Goal: Task Accomplishment & Management: Manage account settings

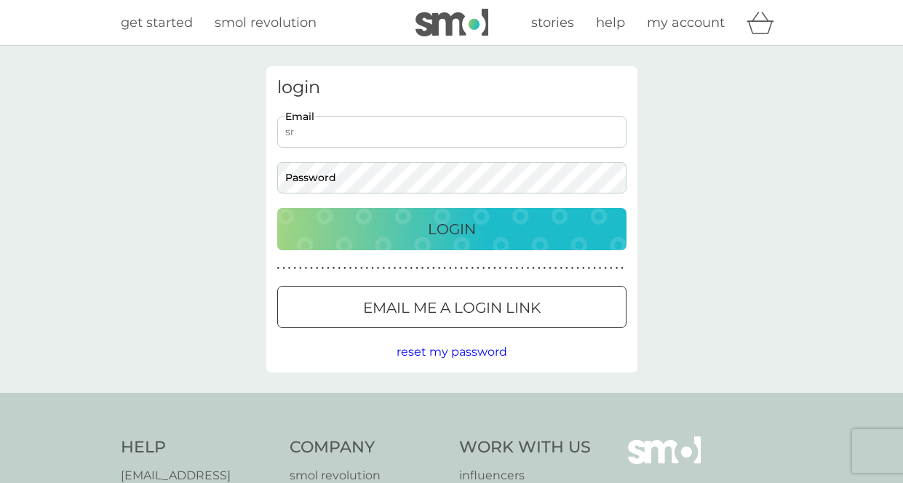
type input "s"
click at [446, 307] on div at bounding box center [452, 308] width 52 height 15
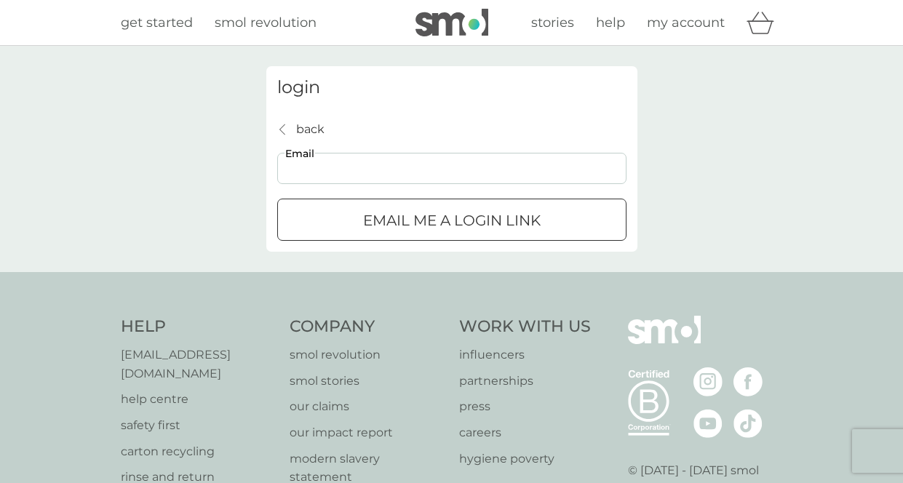
click at [451, 175] on input "Email" at bounding box center [451, 168] width 349 height 31
type input "ardiyatna28@gmail.com"
click at [462, 234] on button "Email me a login link" at bounding box center [451, 220] width 349 height 42
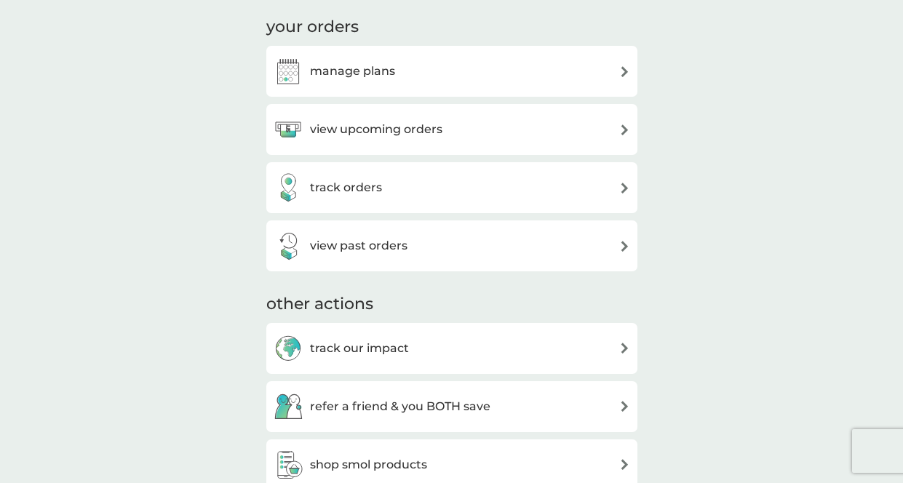
scroll to position [217, 0]
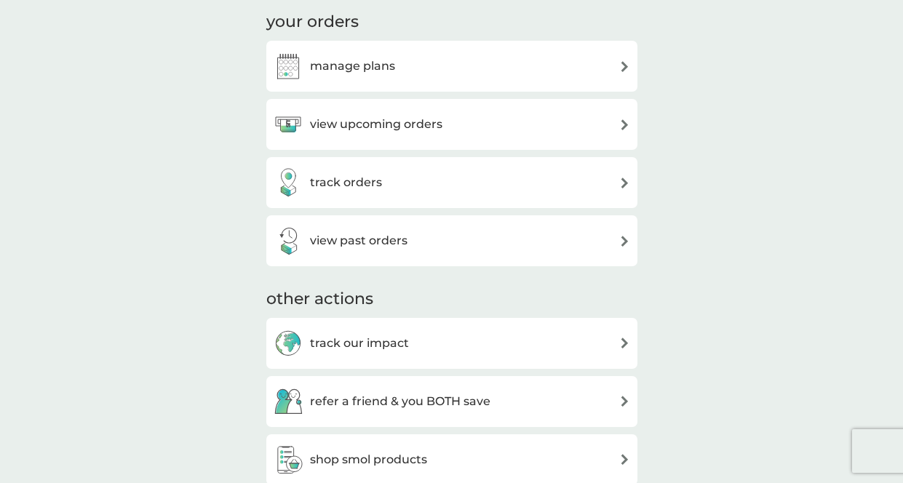
click at [413, 126] on h3 "view upcoming orders" at bounding box center [376, 124] width 132 height 19
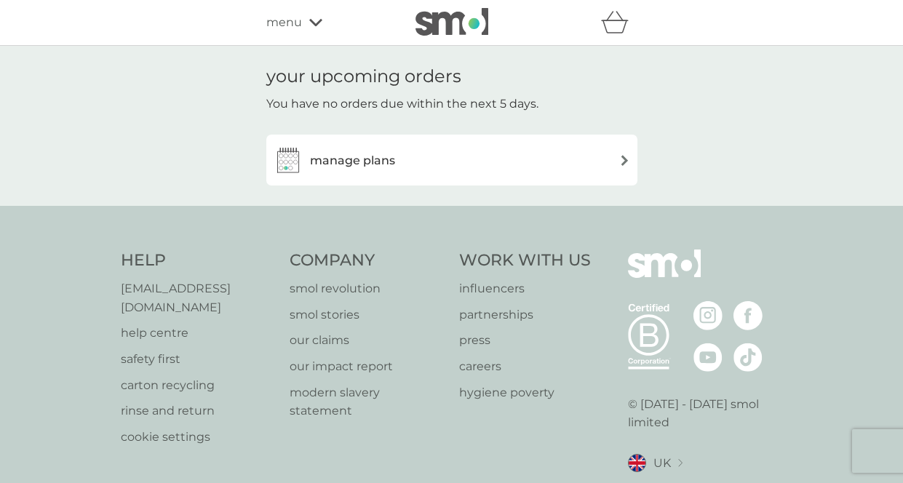
click at [453, 158] on div "manage plans" at bounding box center [452, 160] width 357 height 29
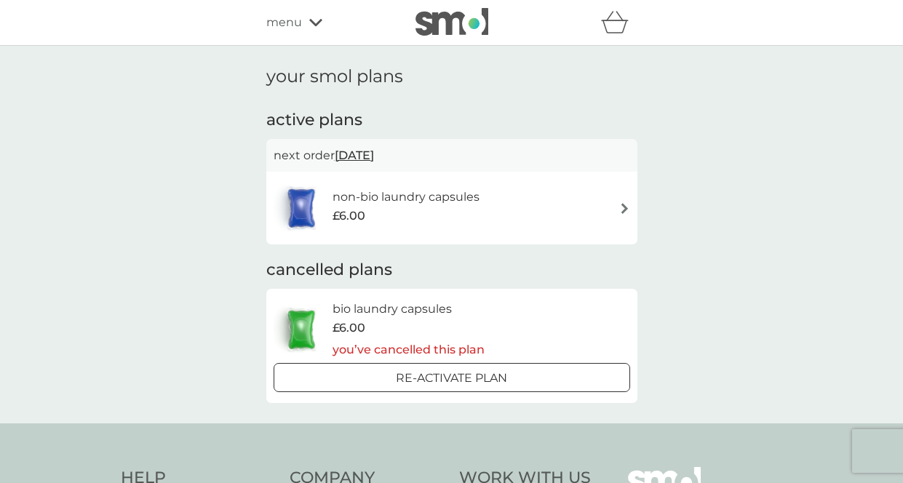
click at [478, 188] on h6 "non-bio laundry capsules" at bounding box center [406, 197] width 147 height 19
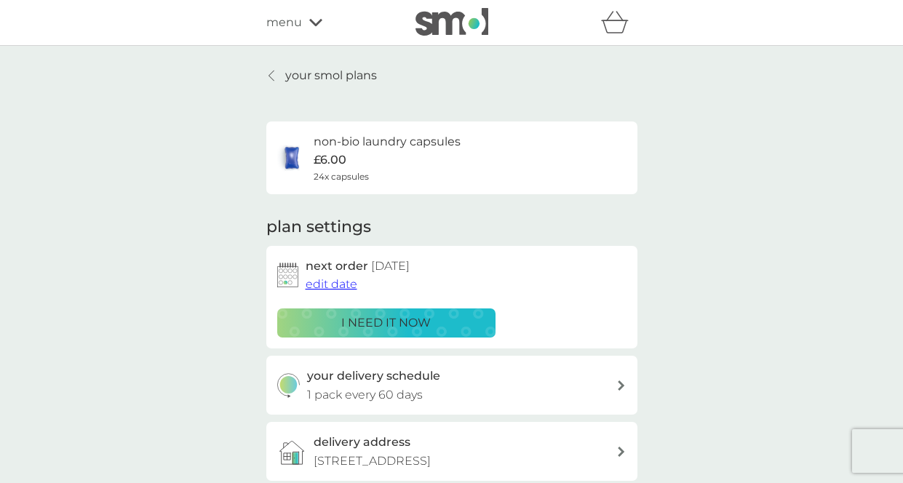
click at [274, 71] on icon at bounding box center [272, 76] width 6 height 12
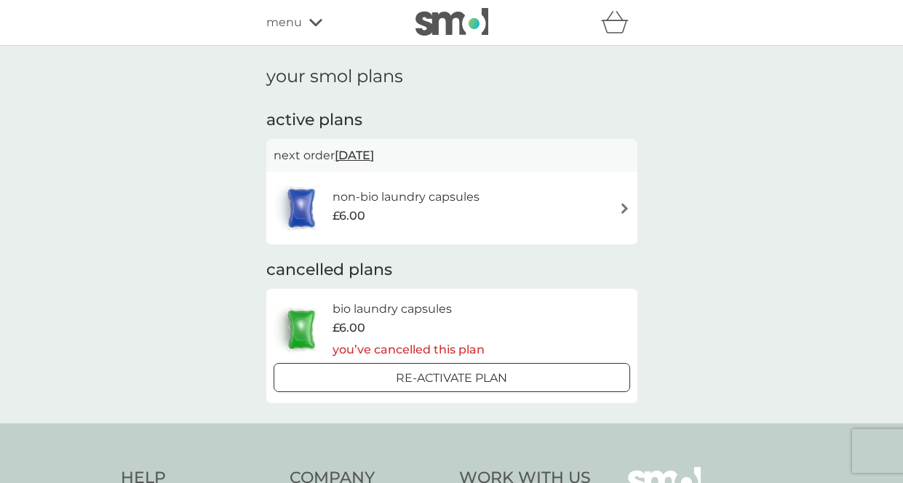
click at [374, 155] on span "[DATE]" at bounding box center [354, 155] width 39 height 28
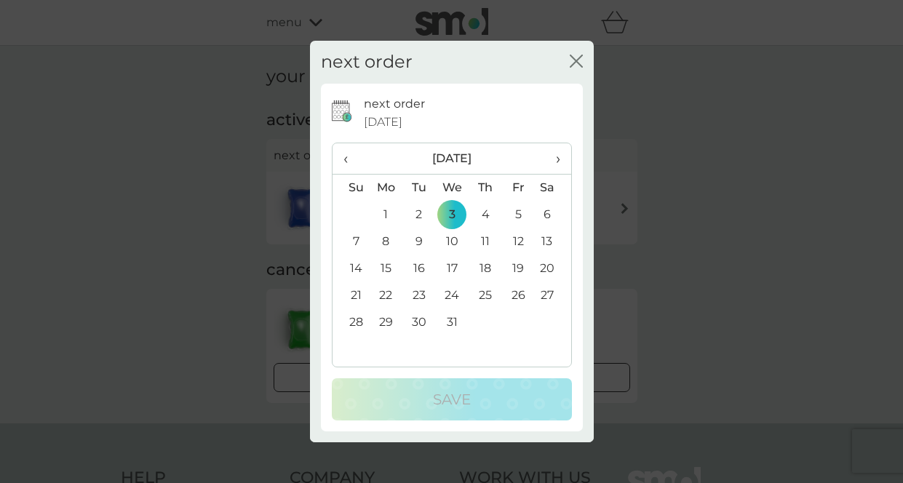
click at [574, 55] on icon "close" at bounding box center [576, 61] width 13 height 13
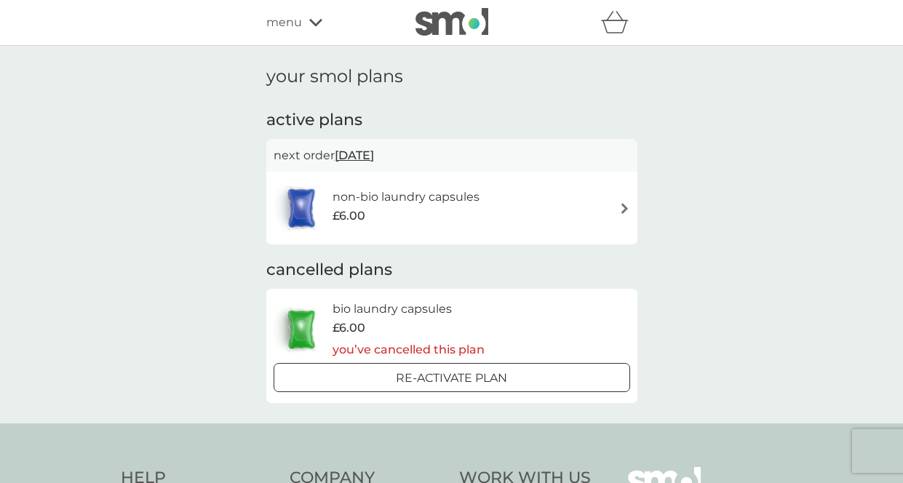
click at [493, 218] on div "non-bio laundry capsules £6.00" at bounding box center [414, 208] width 162 height 41
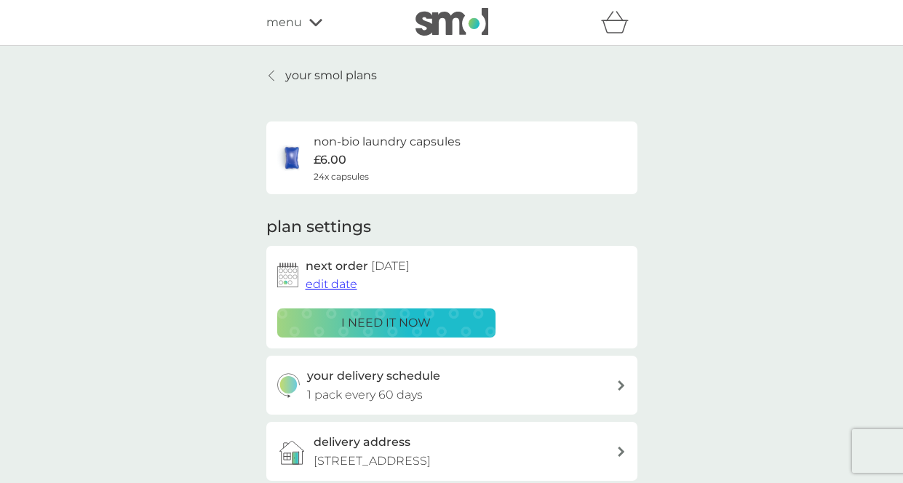
click at [421, 314] on p "i need it now" at bounding box center [386, 323] width 90 height 19
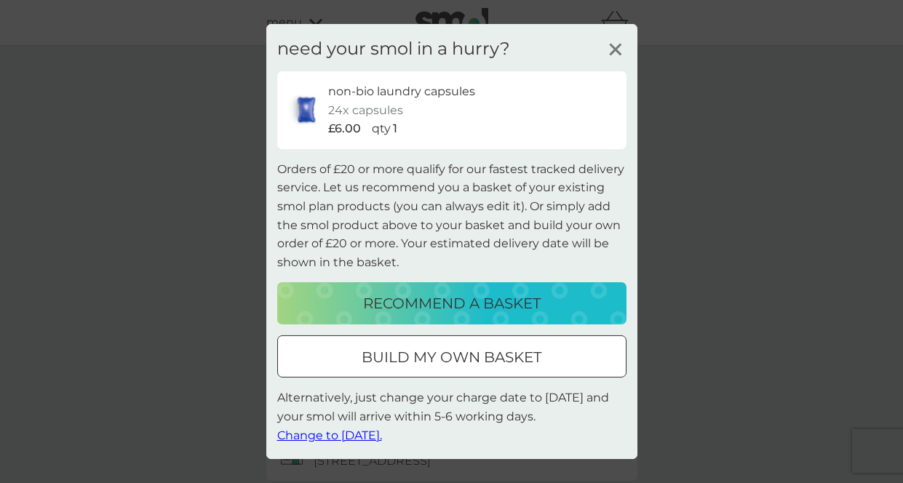
click at [614, 48] on icon at bounding box center [616, 50] width 22 height 22
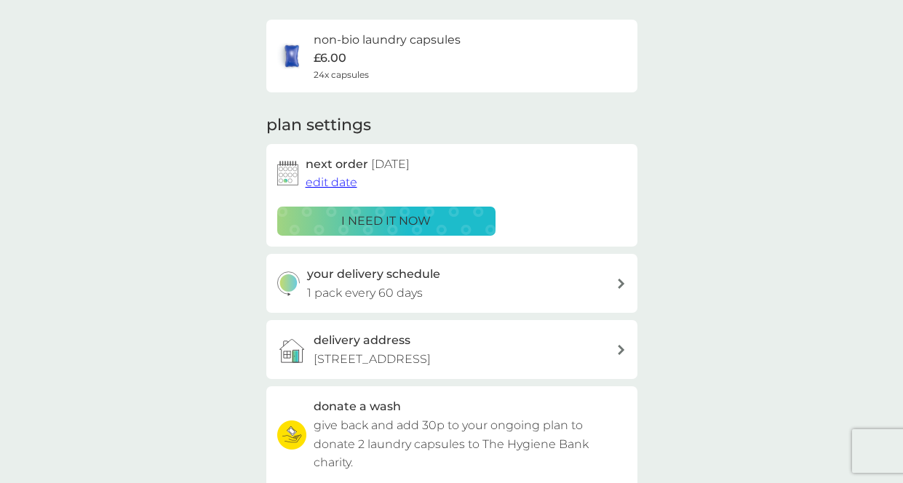
scroll to position [139, 0]
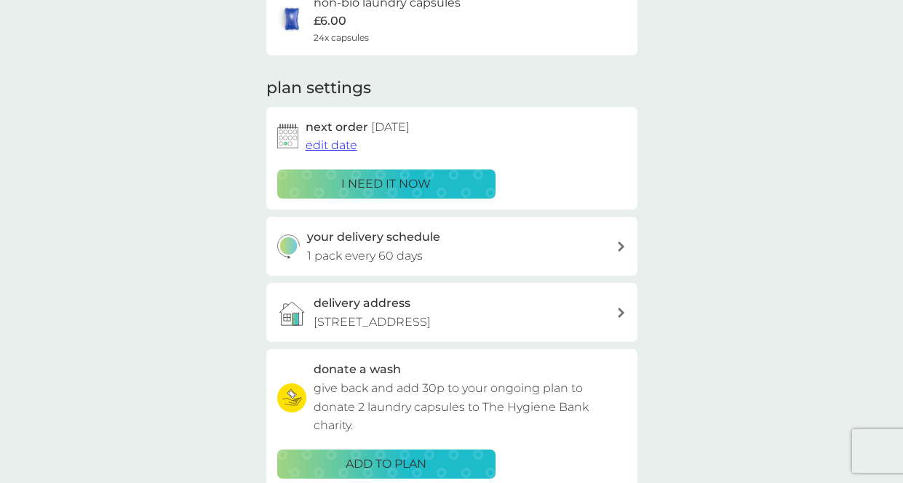
click at [332, 144] on span "edit date" at bounding box center [332, 145] width 52 height 14
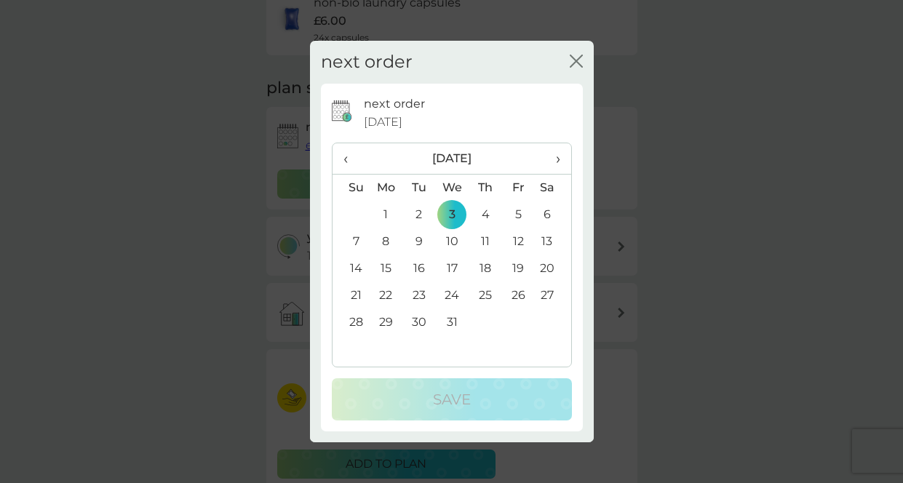
click at [347, 154] on span "‹" at bounding box center [351, 158] width 15 height 31
click at [520, 241] on td "10" at bounding box center [517, 242] width 33 height 27
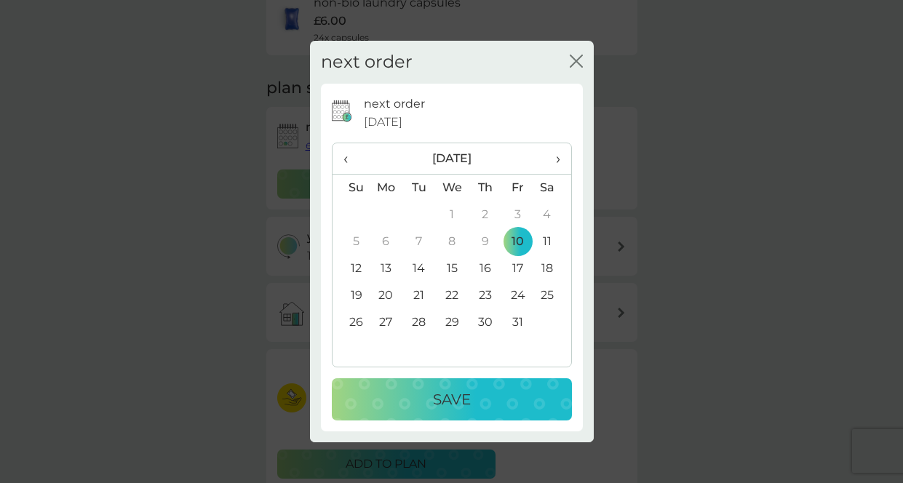
click at [457, 420] on div "next order [DATE] ‹ [DATE] › Su Mo Tu We Th Fr Sa 28 29 30 1 2 3 4 5 6 7 8 9 10…" at bounding box center [452, 258] width 262 height 348
click at [450, 398] on p "Save" at bounding box center [452, 399] width 38 height 23
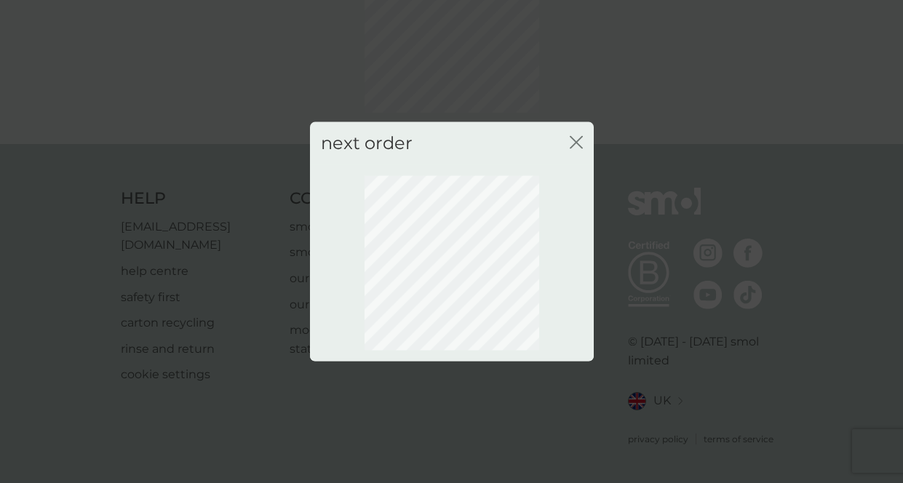
scroll to position [126, 0]
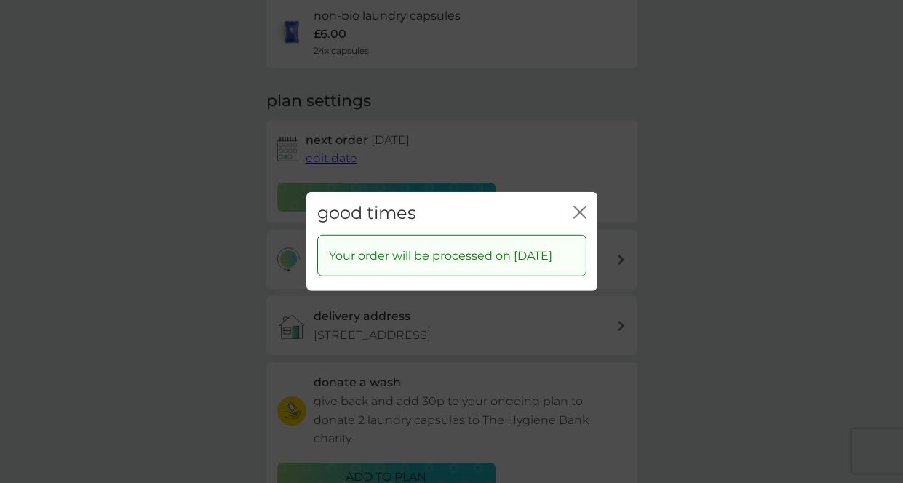
click at [576, 206] on icon "close" at bounding box center [580, 212] width 13 height 13
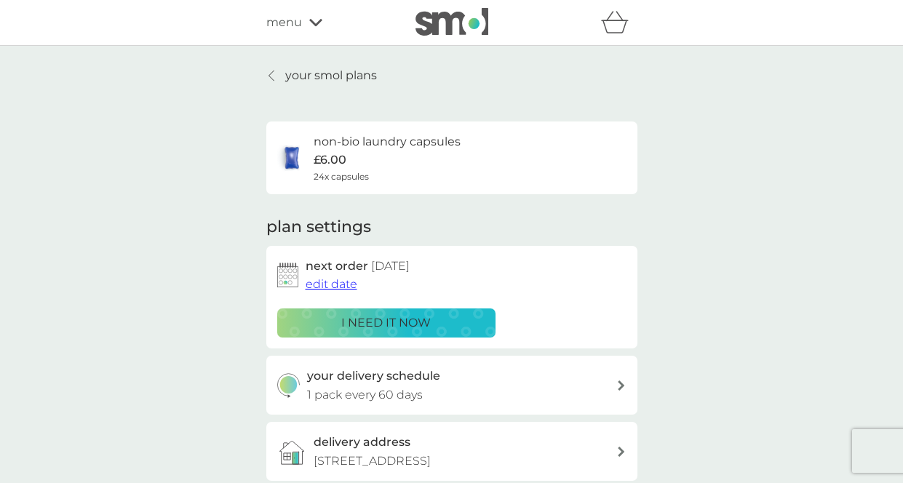
scroll to position [0, 0]
click at [370, 60] on div "your smol plans non-bio laundry capsules £6.00 24x capsules plan settings next …" at bounding box center [451, 393] width 903 height 694
click at [344, 79] on p "your smol plans" at bounding box center [331, 75] width 92 height 19
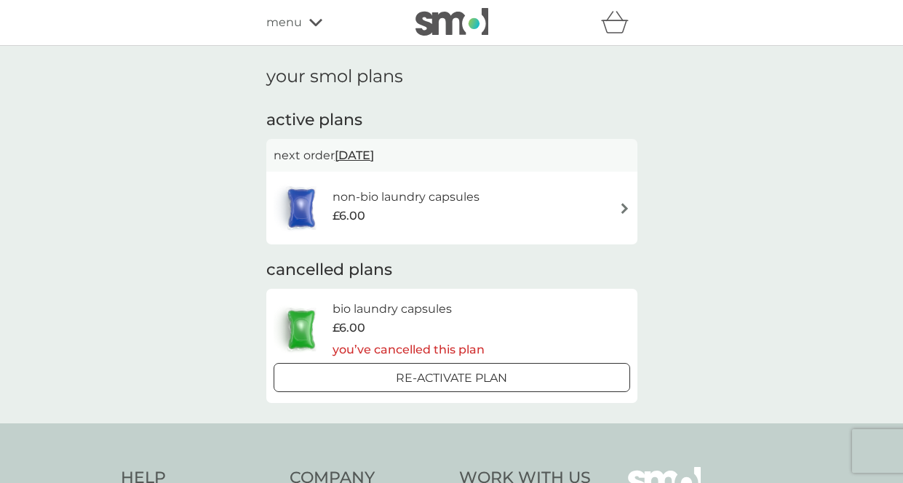
click at [329, 194] on div at bounding box center [304, 208] width 60 height 51
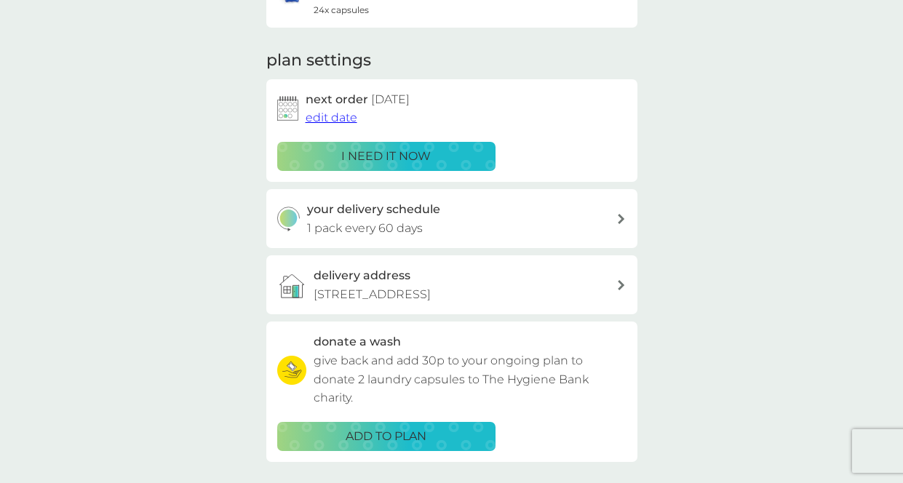
scroll to position [167, 0]
click at [419, 221] on p "1 pack every 60 days" at bounding box center [365, 227] width 116 height 19
select select "63"
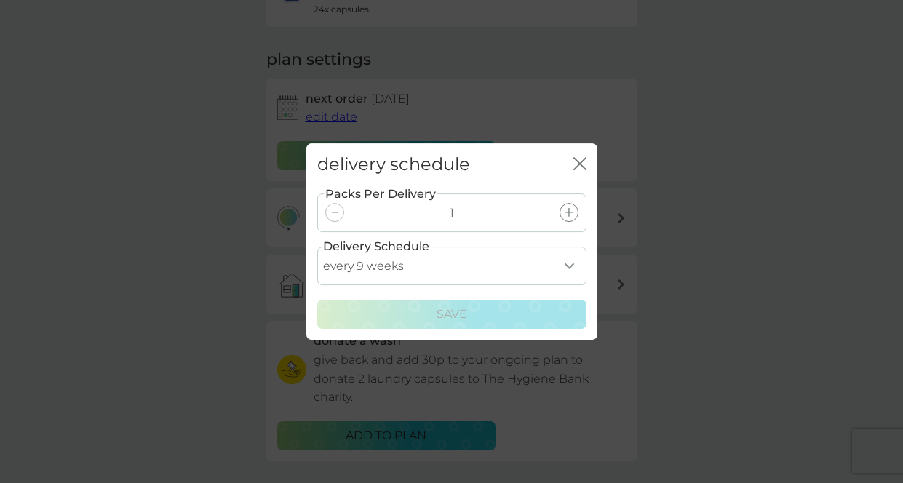
click at [583, 159] on icon "close" at bounding box center [580, 163] width 13 height 13
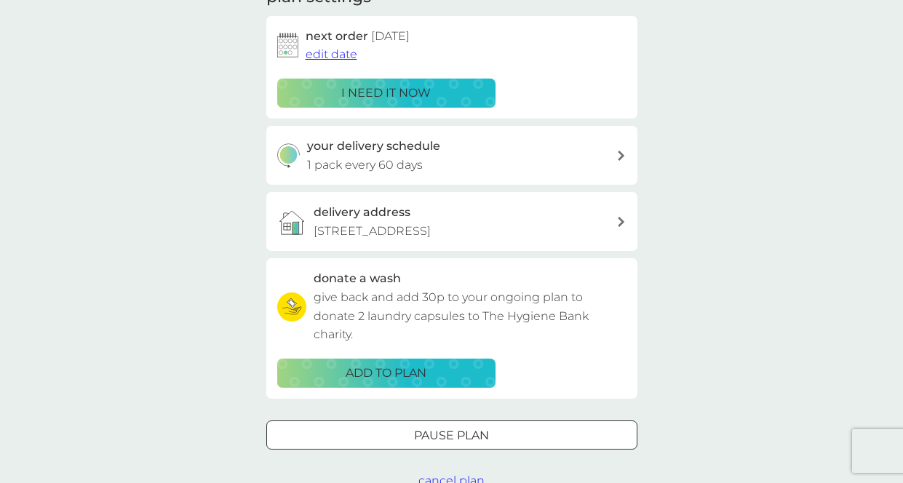
scroll to position [77, 0]
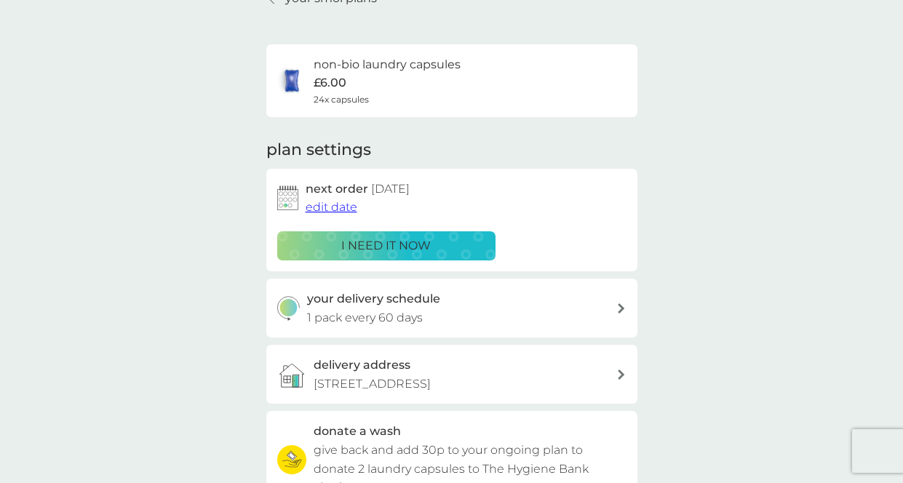
click at [476, 312] on div "your delivery schedule 1 pack every 60 days" at bounding box center [461, 308] width 309 height 37
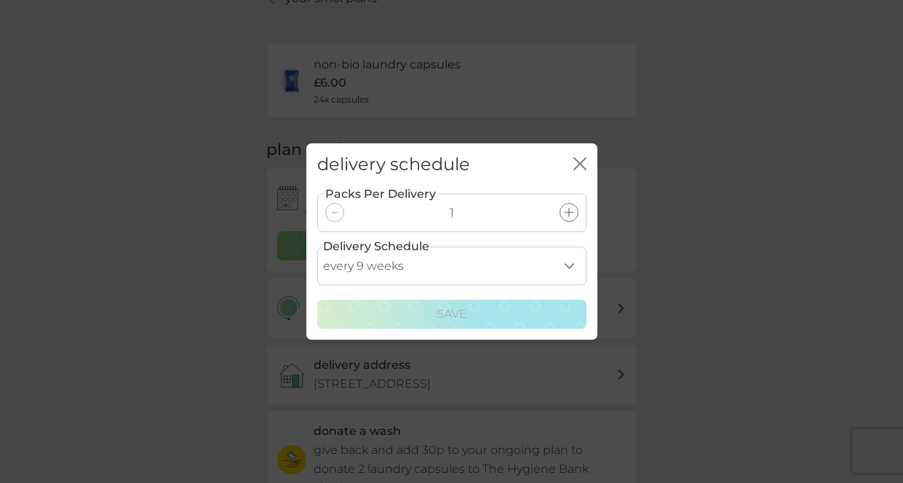
select select "49"
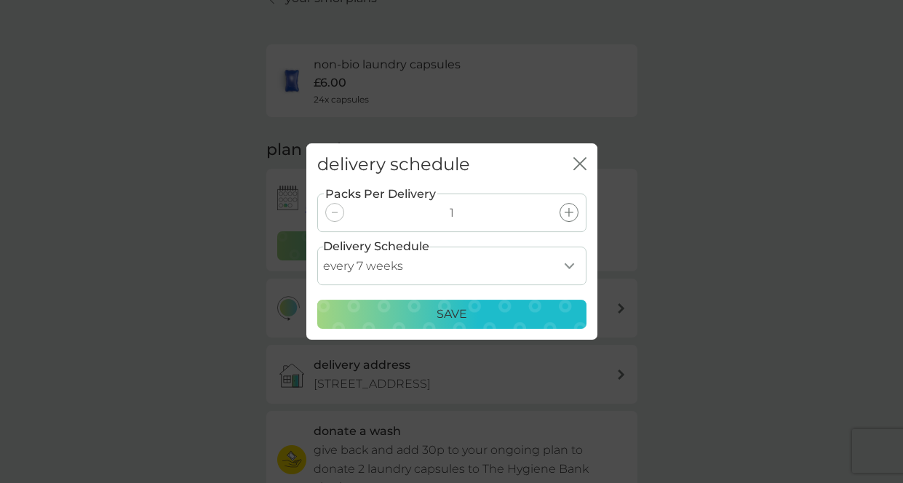
click at [464, 314] on p "Save" at bounding box center [452, 314] width 31 height 19
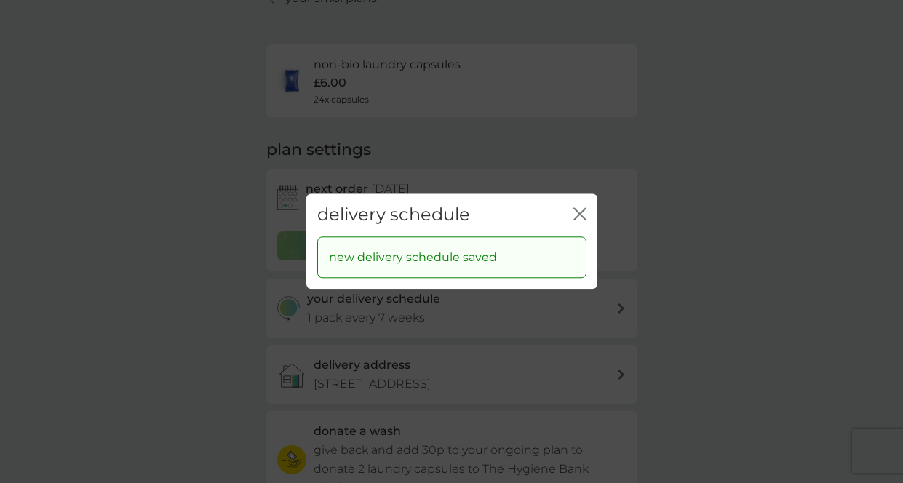
click at [579, 217] on icon "close" at bounding box center [580, 213] width 13 height 13
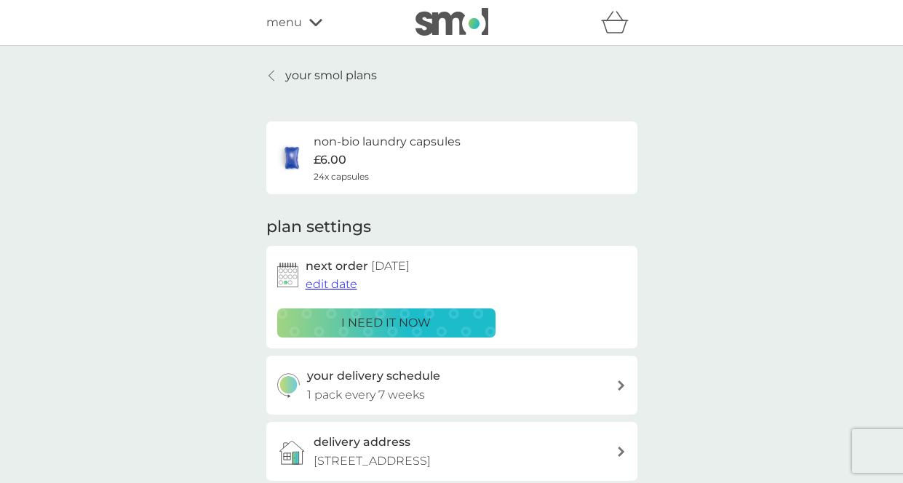
scroll to position [0, 0]
click at [338, 67] on p "your smol plans" at bounding box center [331, 75] width 92 height 19
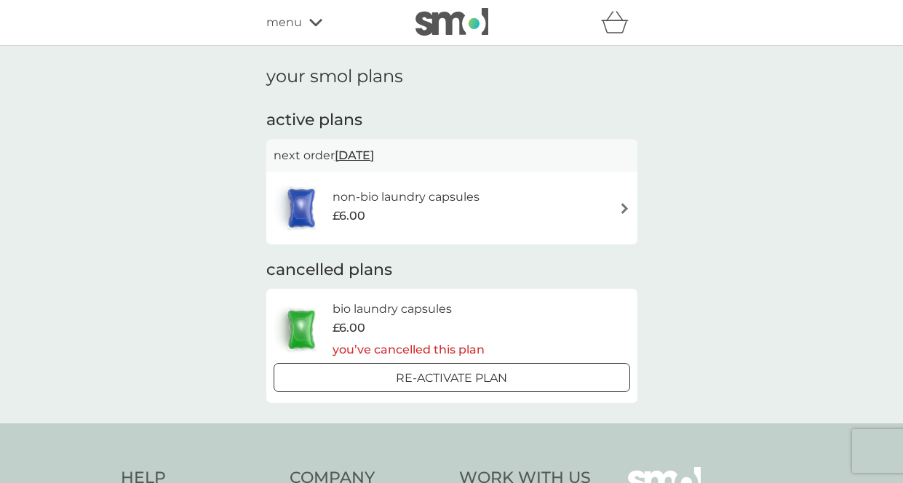
click at [301, 17] on div "menu" at bounding box center [328, 22] width 124 height 19
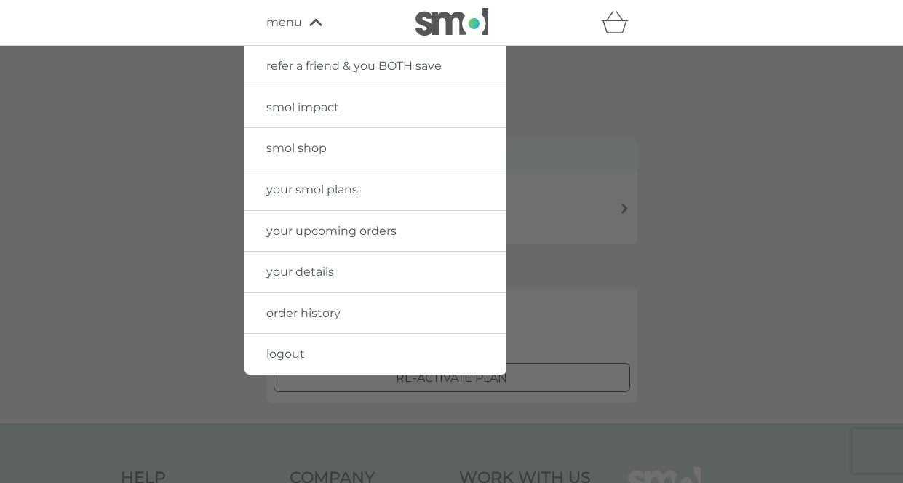
click at [460, 18] on img at bounding box center [452, 22] width 73 height 28
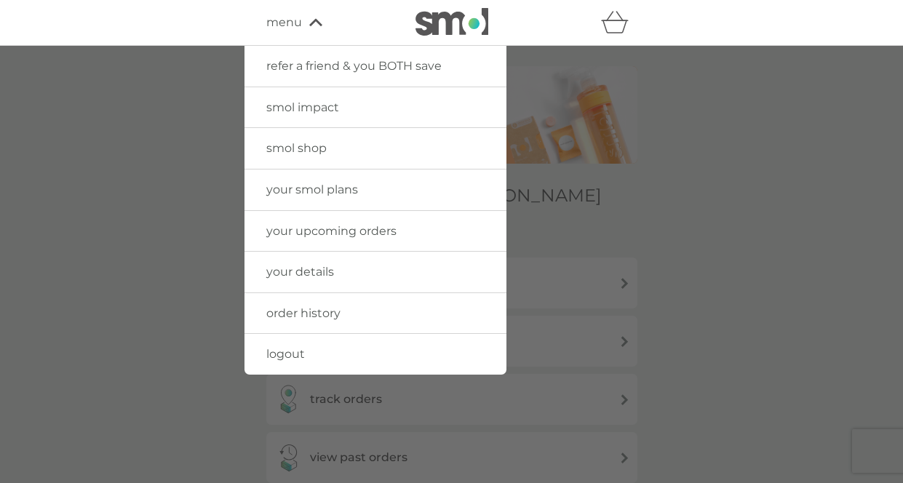
click at [717, 259] on div at bounding box center [451, 287] width 903 height 483
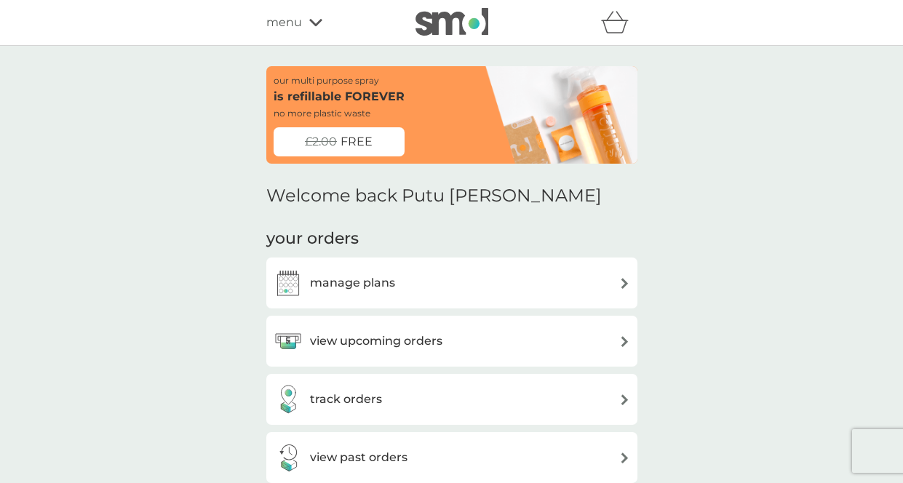
click at [536, 275] on div "manage plans" at bounding box center [452, 283] width 357 height 29
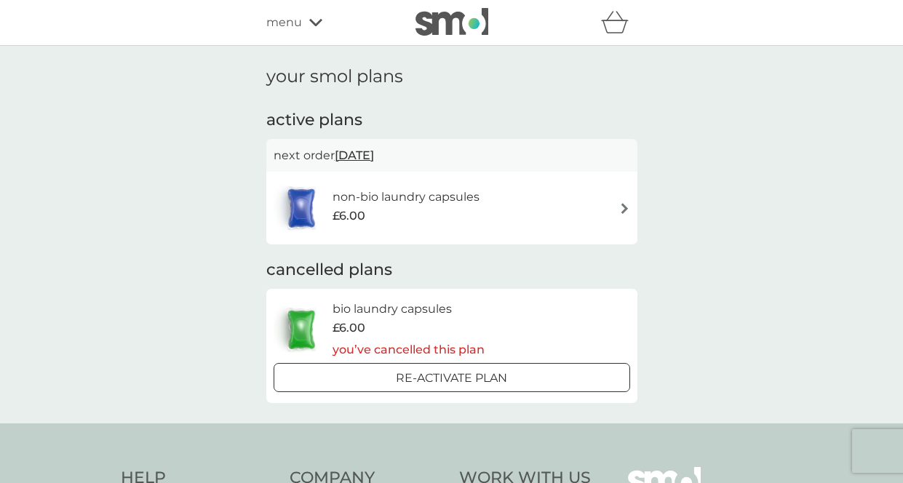
click at [309, 33] on div "refer a friend & you BOTH save smol impact smol shop your smol plans your upcom…" at bounding box center [451, 22] width 371 height 29
click at [310, 28] on div "menu" at bounding box center [328, 22] width 124 height 19
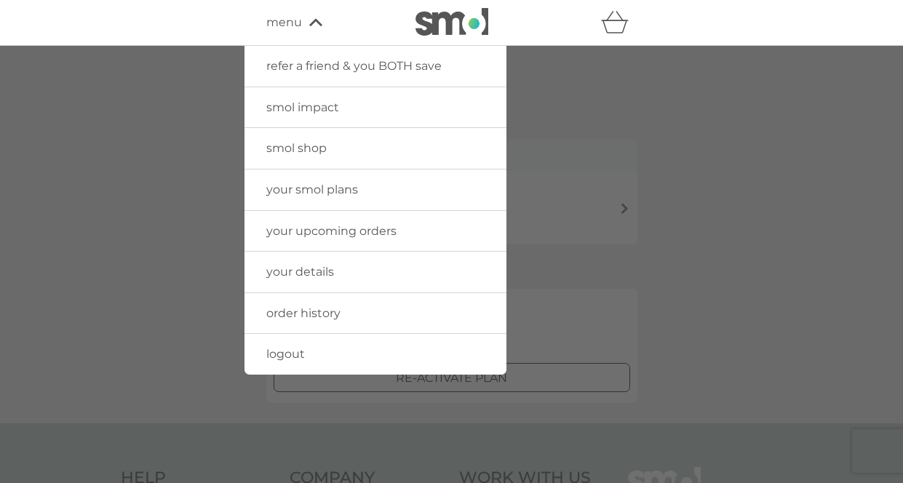
click at [324, 80] on link "refer a friend & you BOTH save" at bounding box center [376, 66] width 262 height 41
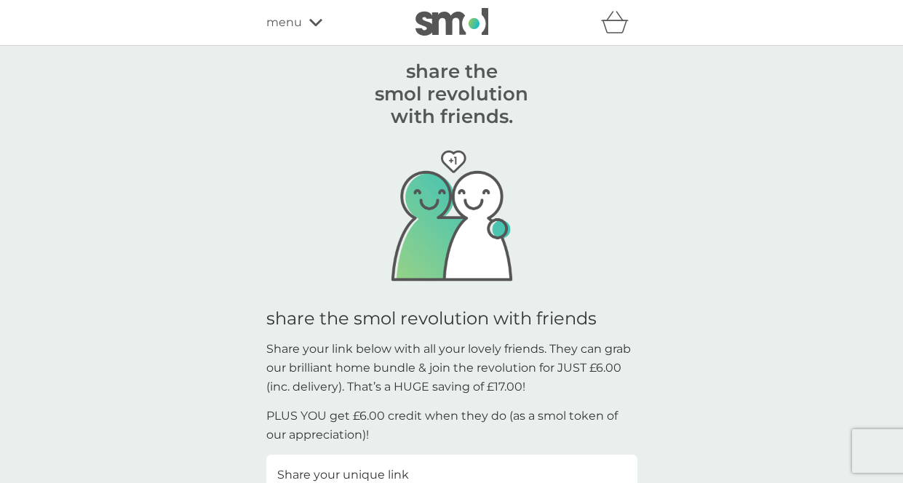
click at [306, 25] on div "menu" at bounding box center [328, 22] width 124 height 19
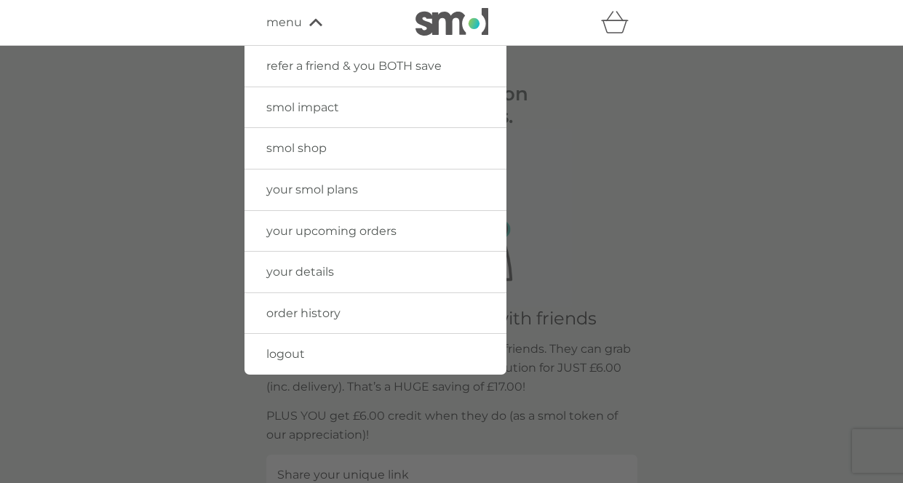
click at [410, 220] on link "your upcoming orders" at bounding box center [376, 231] width 262 height 41
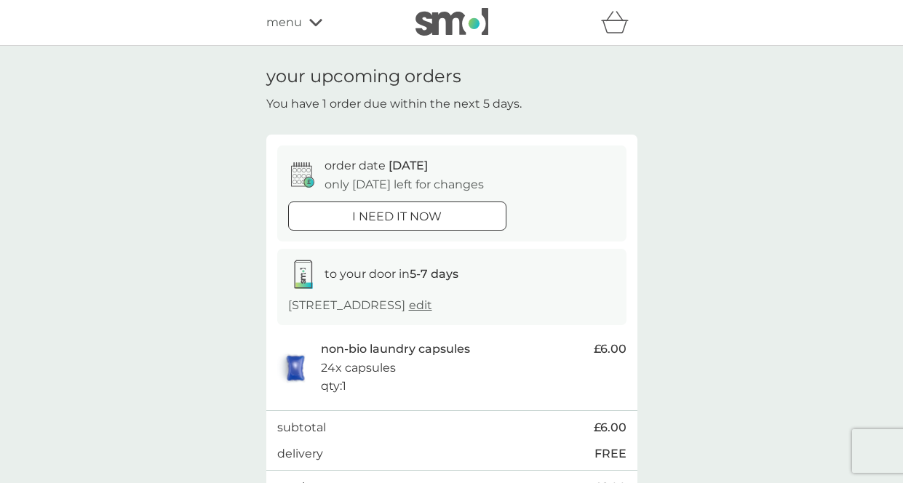
scroll to position [27, 0]
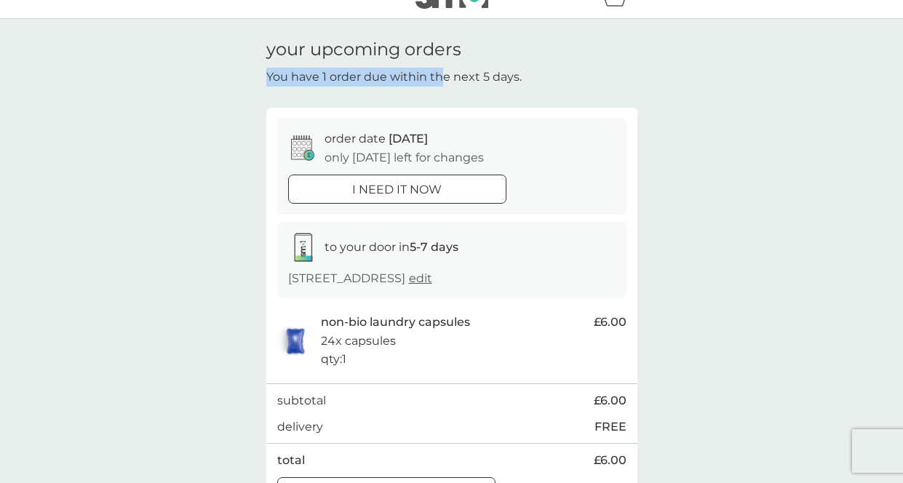
drag, startPoint x: 258, startPoint y: 73, endPoint x: 443, endPoint y: 74, distance: 185.6
click at [443, 74] on div "your upcoming orders You have 1 order due within the next 5 days. order date [D…" at bounding box center [451, 278] width 393 height 478
click at [466, 80] on p "You have 1 order due within the next 5 days." at bounding box center [393, 77] width 255 height 19
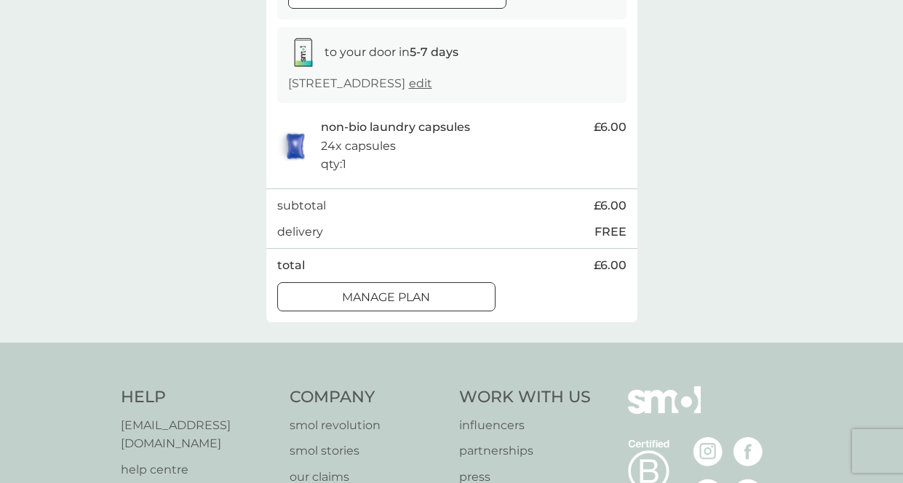
scroll to position [223, 0]
click at [460, 290] on div "Manage plan" at bounding box center [386, 296] width 217 height 19
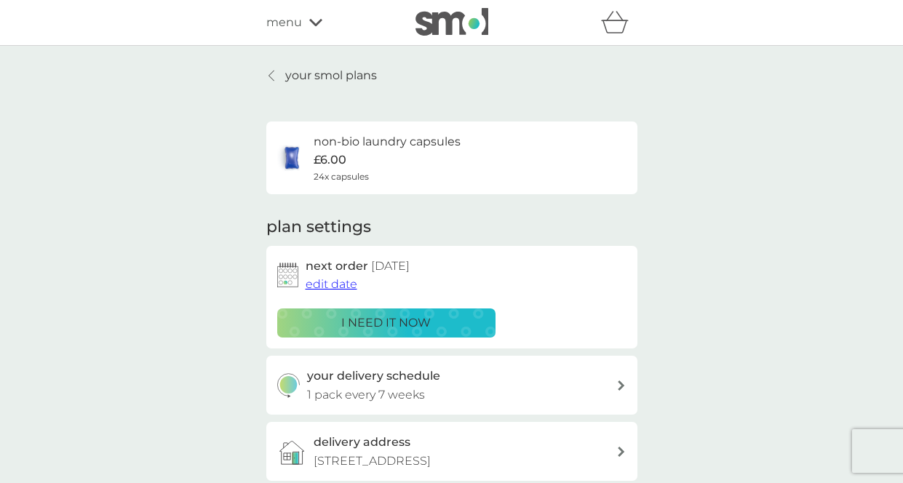
click at [335, 282] on span "edit date" at bounding box center [332, 284] width 52 height 14
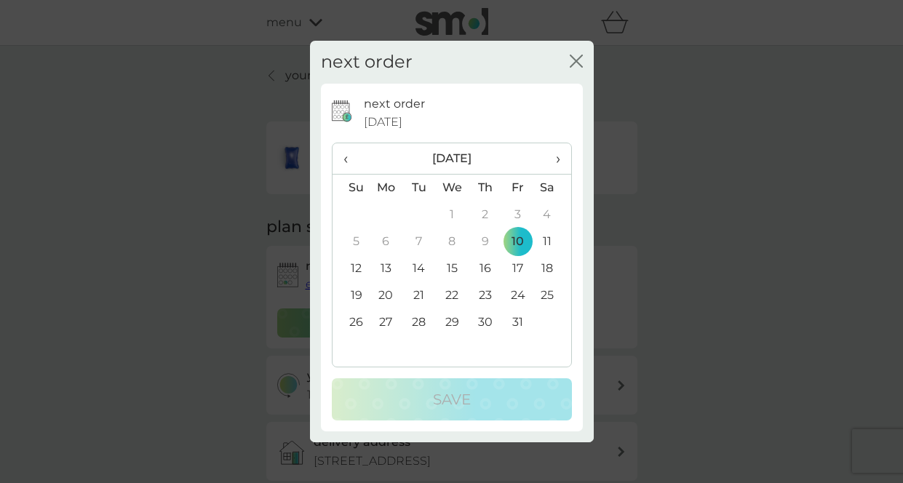
click at [559, 157] on span "›" at bounding box center [552, 158] width 15 height 31
click at [520, 215] on td "5" at bounding box center [518, 215] width 33 height 27
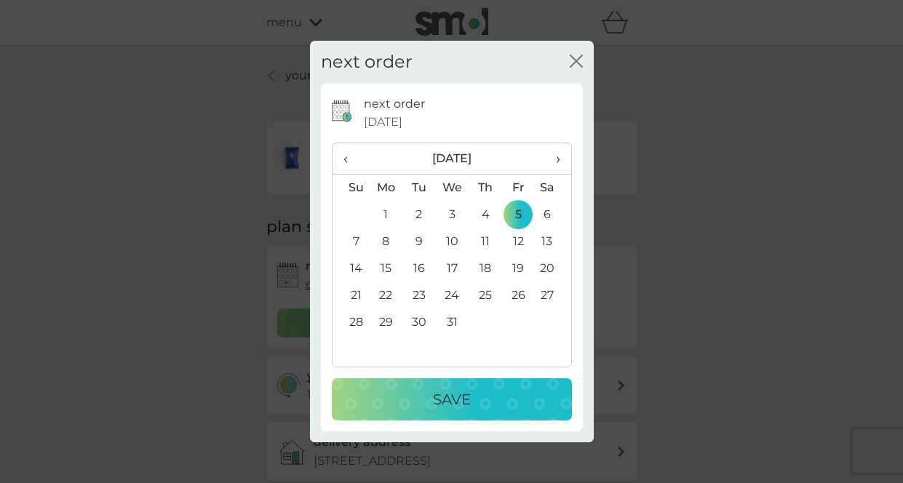
click at [483, 411] on button "Save" at bounding box center [452, 399] width 240 height 42
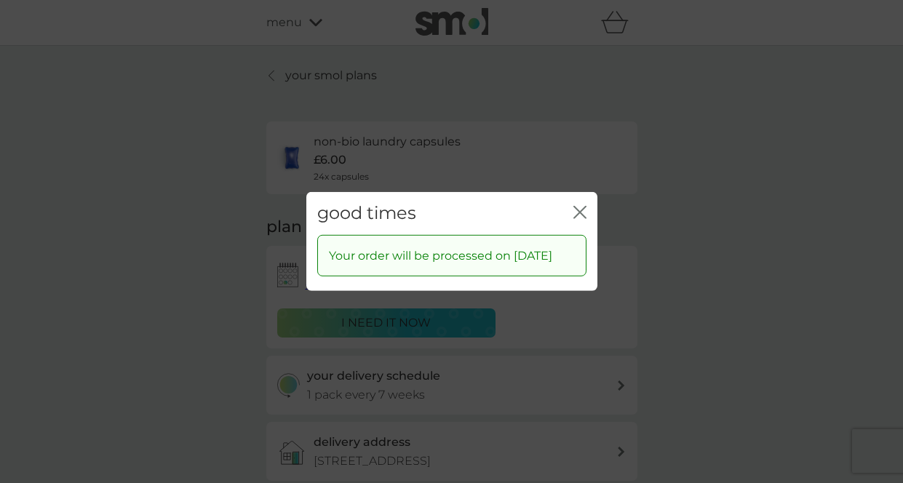
click at [573, 205] on div "good times close" at bounding box center [451, 213] width 291 height 43
click at [580, 206] on icon "close" at bounding box center [580, 212] width 13 height 13
